Goal: Communication & Community: Answer question/provide support

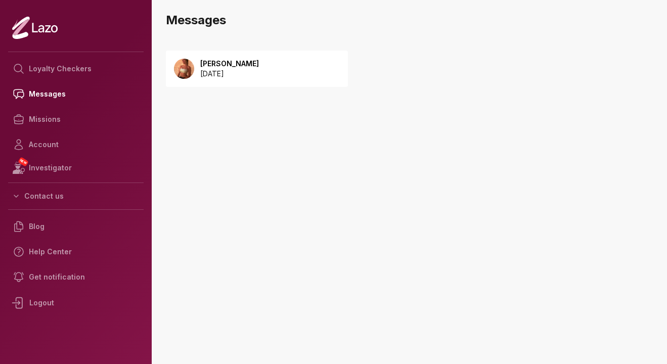
click at [224, 70] on p "[DATE]" at bounding box center [229, 74] width 59 height 10
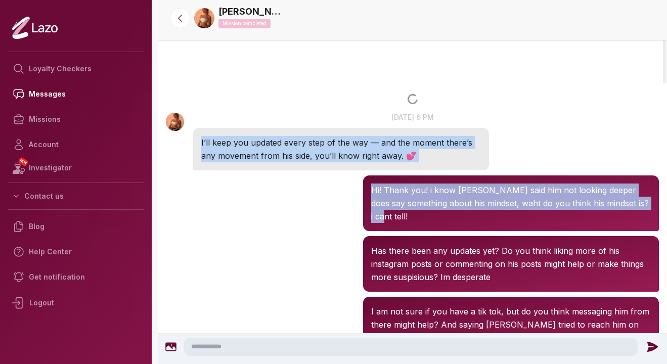
drag, startPoint x: 451, startPoint y: 211, endPoint x: 465, endPoint y: 111, distance: 101.6
click at [465, 111] on div "Sharon 6:42 PM 13 Sep at 6 pm I’ll keep you updated every step of the way — and…" at bounding box center [412, 141] width 509 height 64
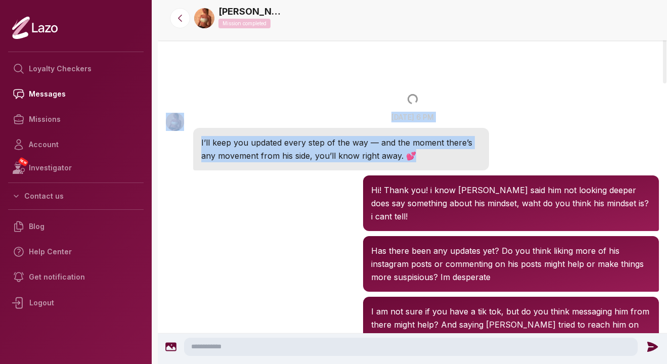
drag, startPoint x: 315, startPoint y: 169, endPoint x: 318, endPoint y: 97, distance: 72.4
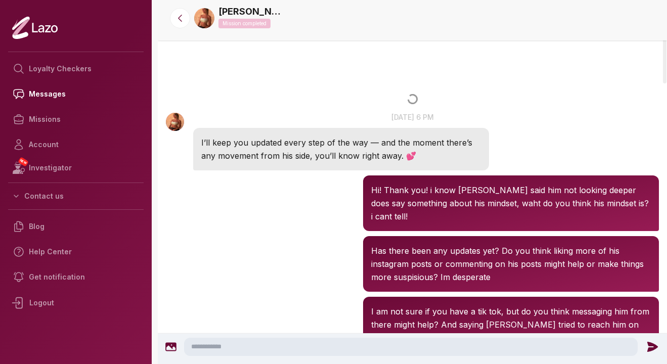
click at [307, 173] on div "Sharon 6:47 PM Hi! Thank you! i know youve said him not looking deeper does say…" at bounding box center [412, 203] width 509 height 61
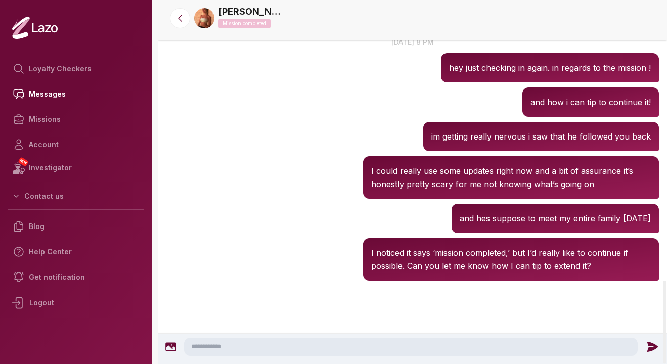
scroll to position [2776, 0]
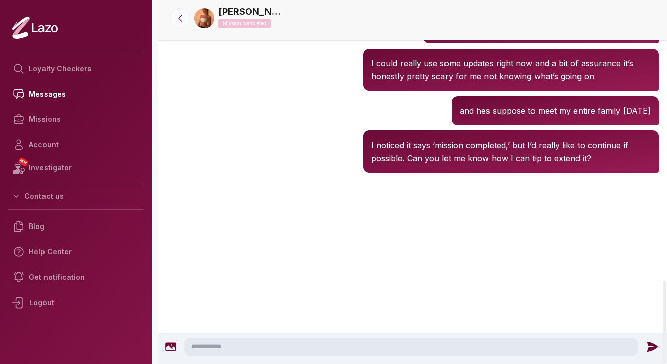
click at [184, 23] on button at bounding box center [180, 18] width 20 height 20
